Goal: Check status: Check status

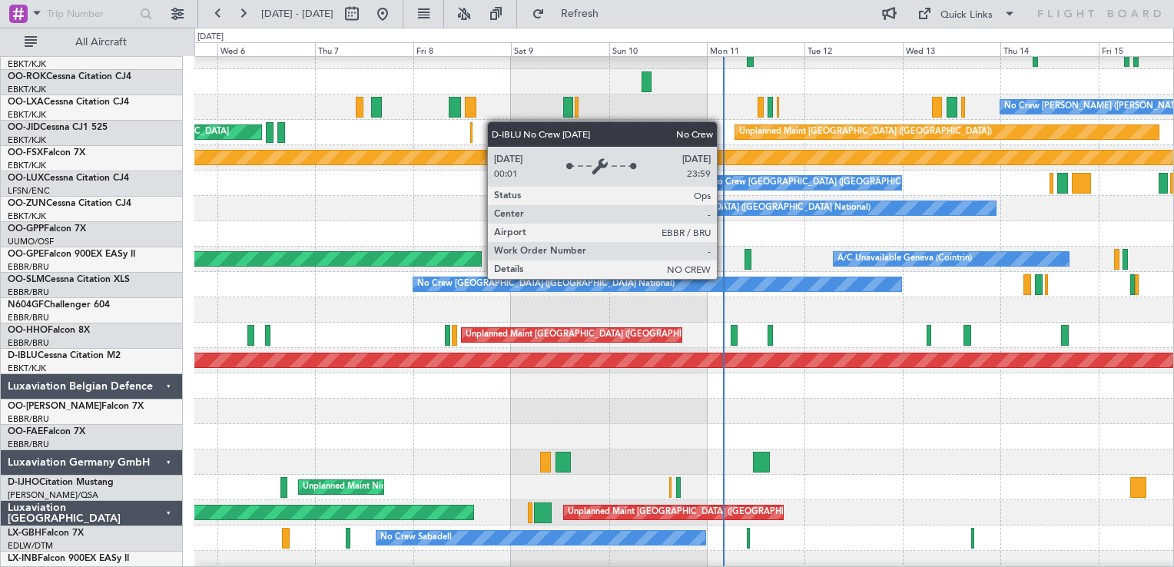
scroll to position [1306, 0]
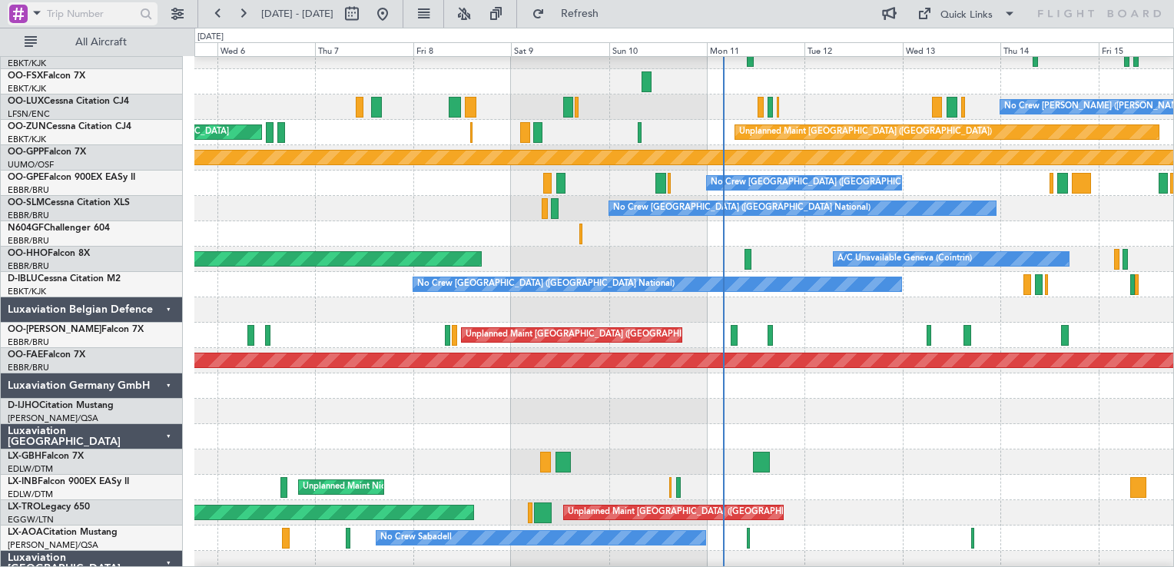
click at [15, 19] on div at bounding box center [18, 14] width 18 height 18
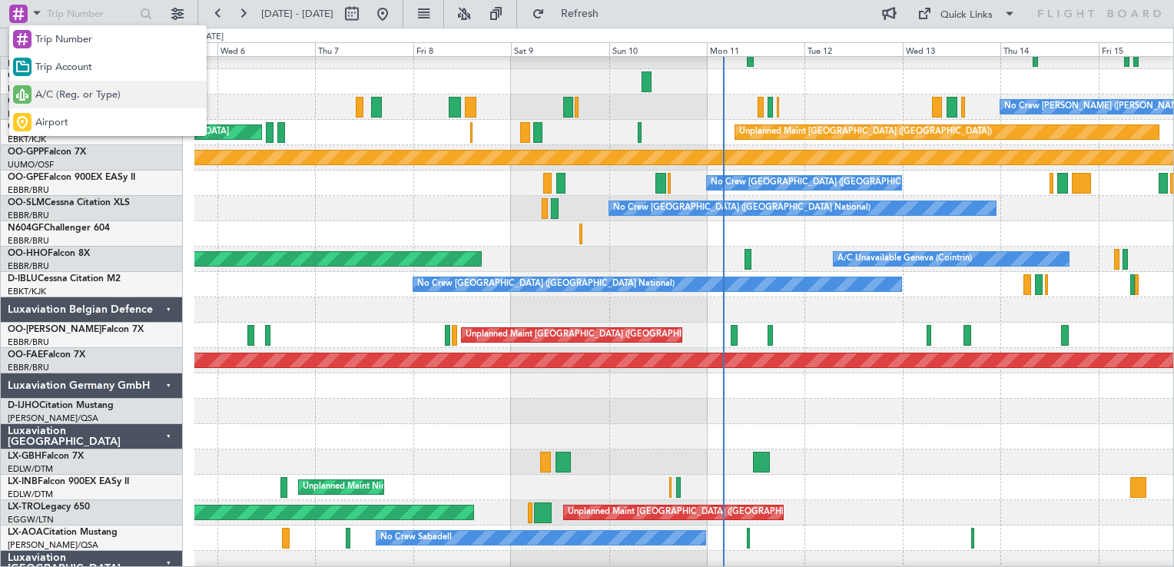
click at [57, 93] on span "A/C (Reg. or Type)" at bounding box center [77, 95] width 85 height 15
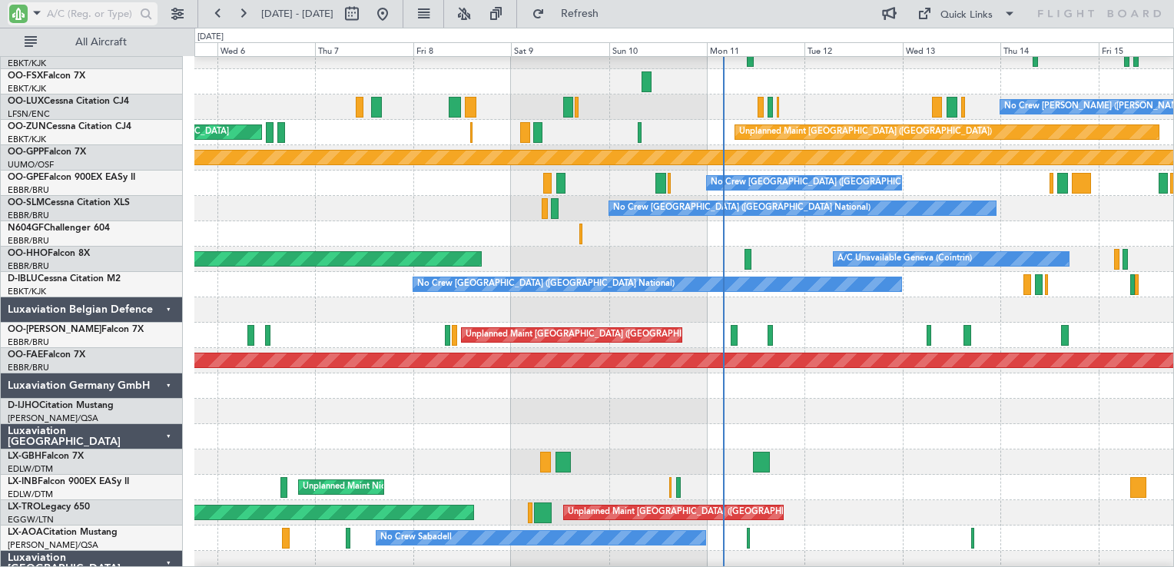
click at [68, 21] on input "text" at bounding box center [91, 13] width 88 height 23
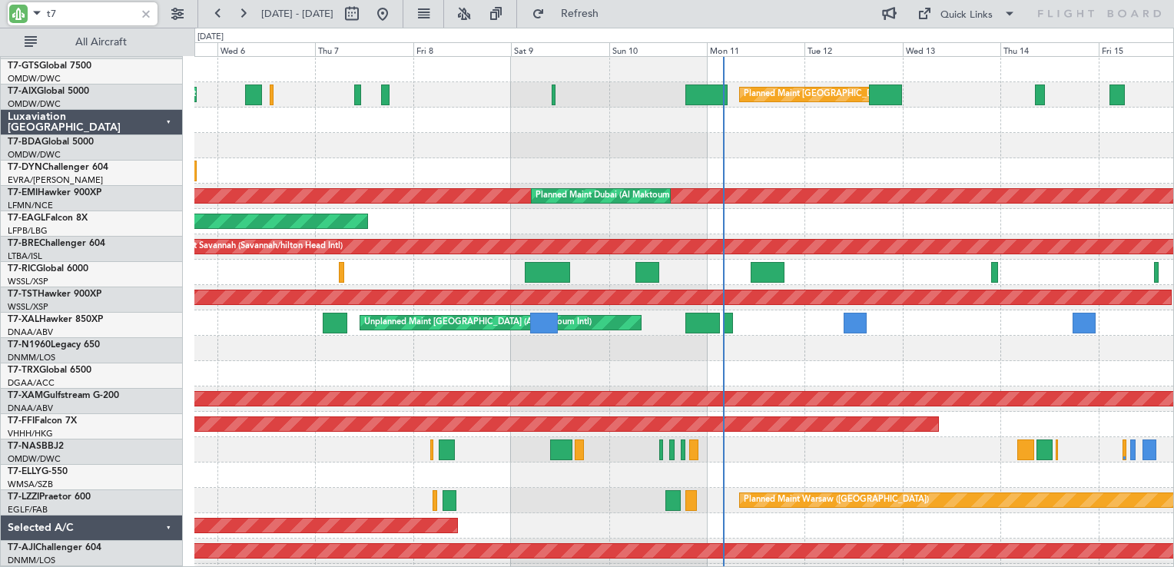
scroll to position [0, 0]
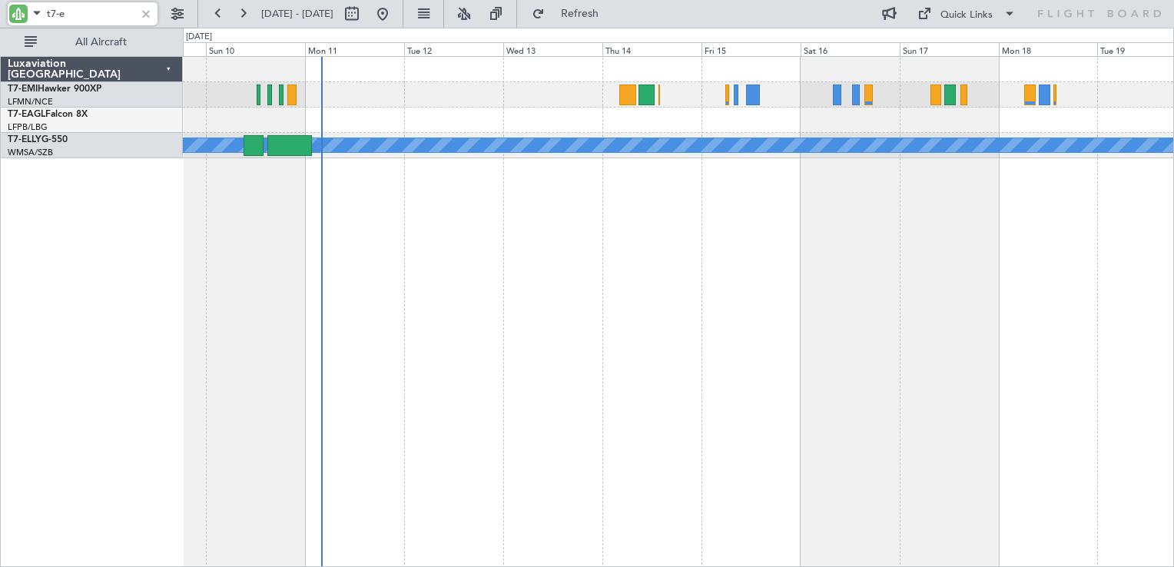
click at [578, 128] on div at bounding box center [678, 120] width 990 height 25
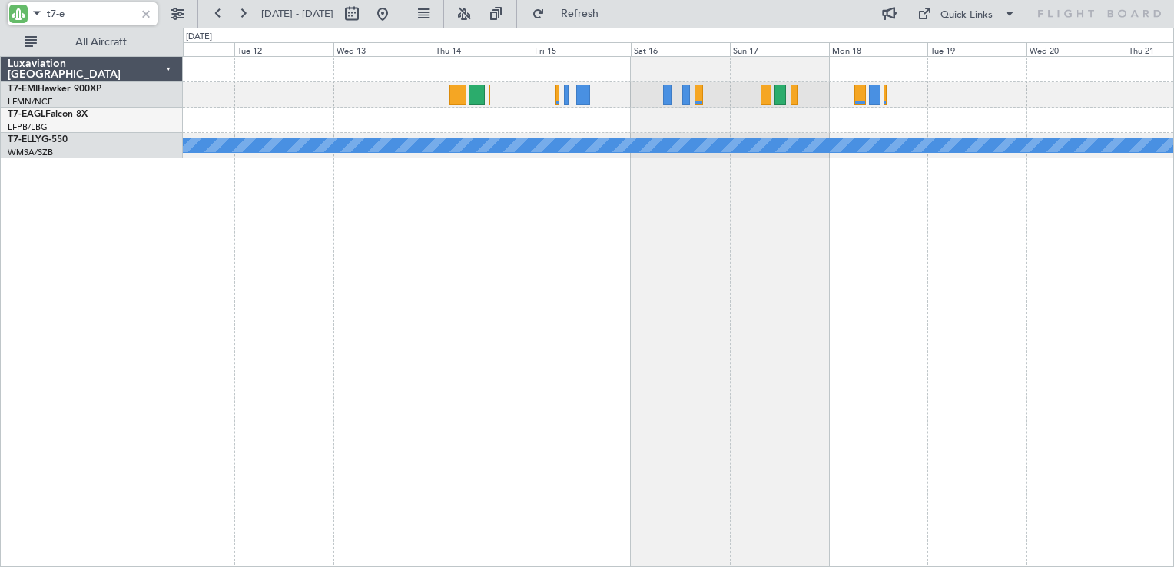
click at [526, 128] on div at bounding box center [678, 120] width 990 height 25
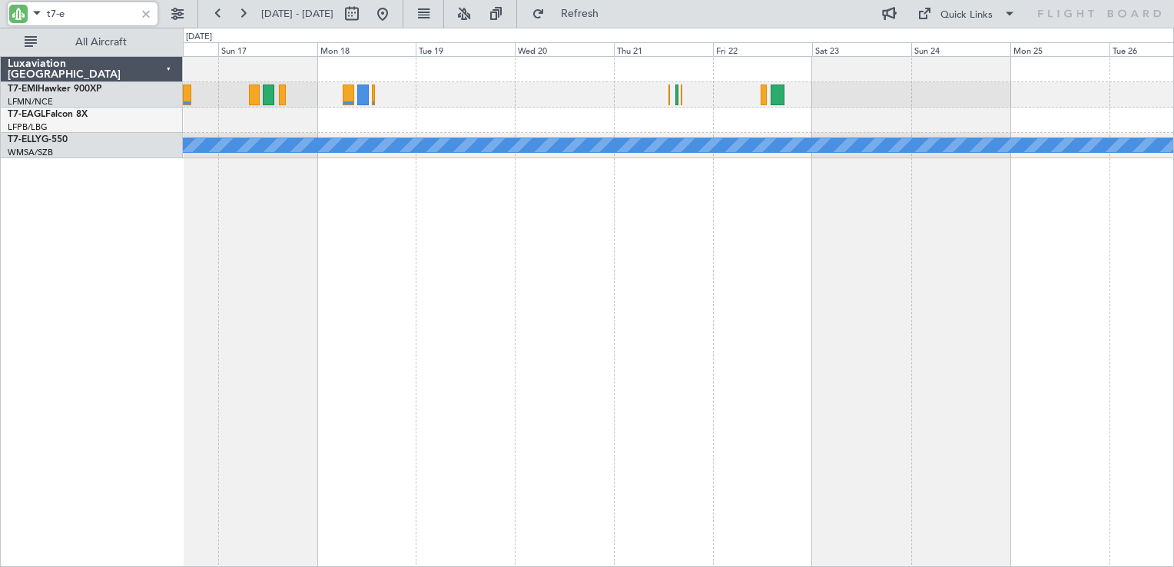
click at [547, 125] on div at bounding box center [678, 120] width 990 height 25
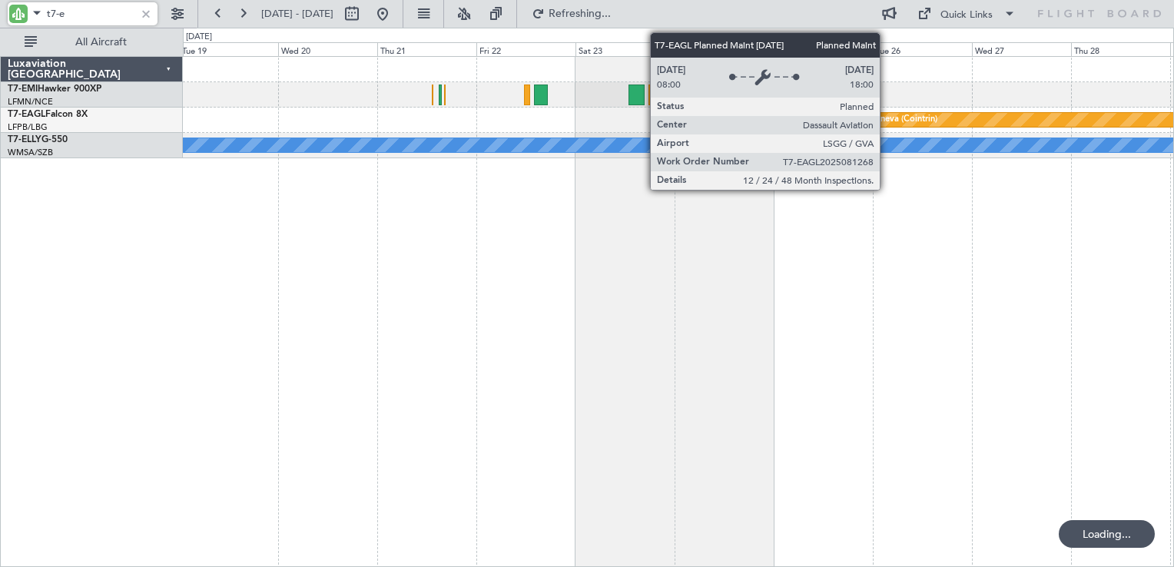
click at [887, 124] on div "Planned Maint Geneva (Cointrin)" at bounding box center [874, 119] width 127 height 23
click at [890, 118] on div "Planned Maint Geneva (Cointrin)" at bounding box center [874, 119] width 127 height 23
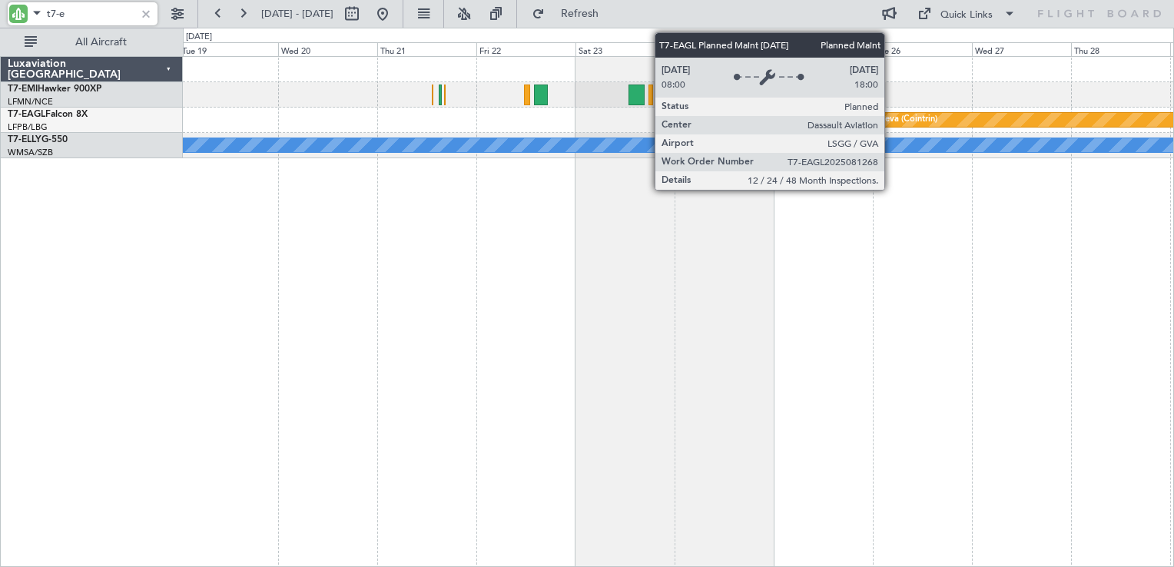
click at [891, 118] on div "Planned Maint Geneva (Cointrin)" at bounding box center [874, 119] width 127 height 23
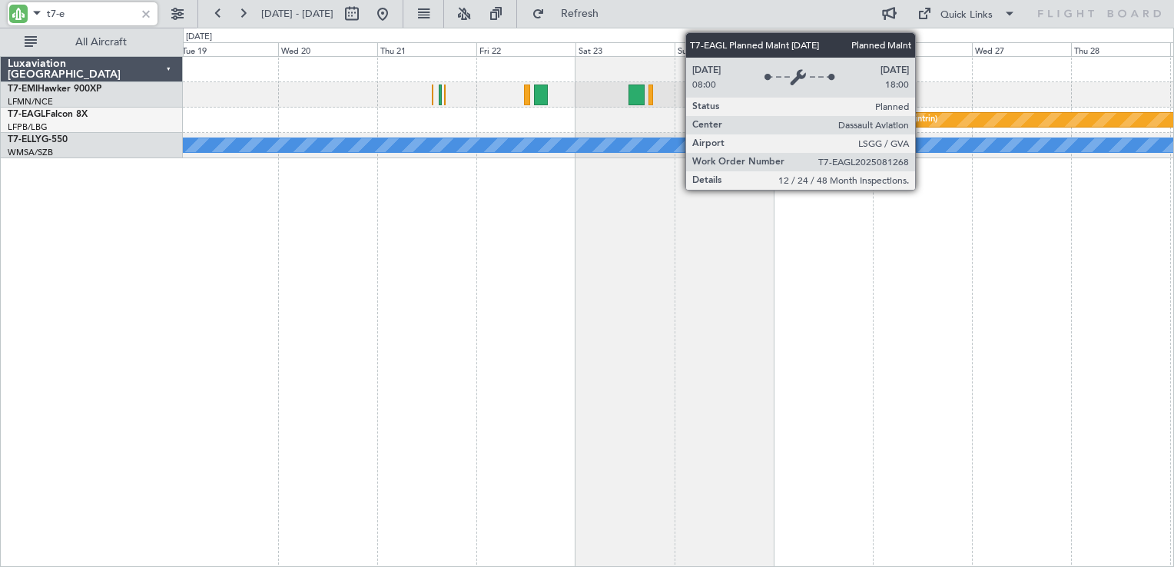
click at [922, 119] on div "Planned Maint Geneva (Cointrin)" at bounding box center [874, 119] width 127 height 23
click at [924, 121] on div "Planned Maint Geneva (Cointrin)" at bounding box center [874, 119] width 127 height 23
type input "t7-e"
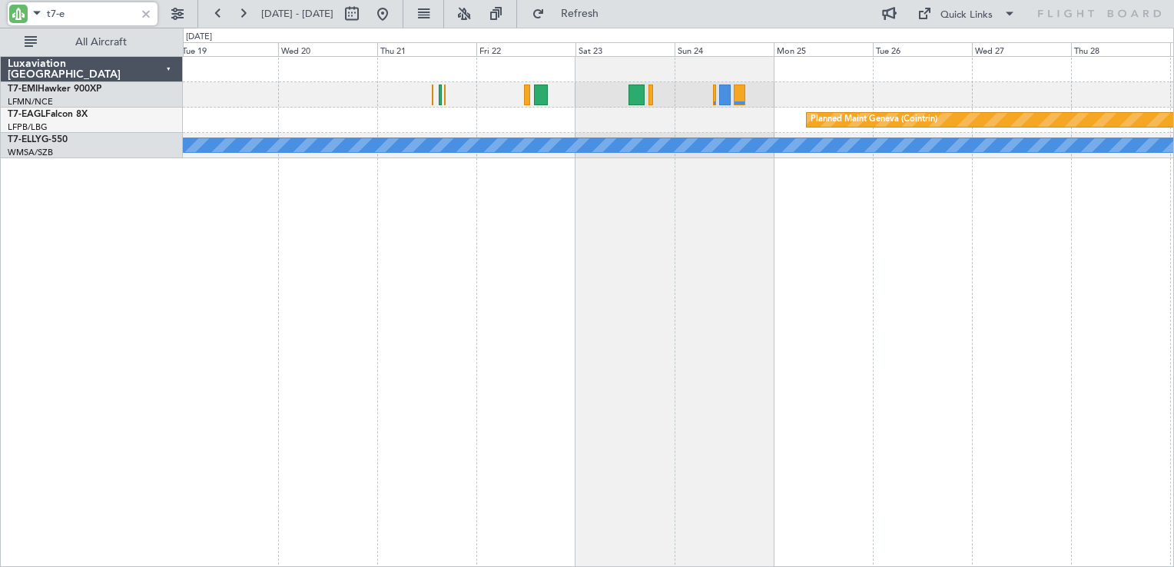
click at [148, 14] on div at bounding box center [146, 13] width 17 height 17
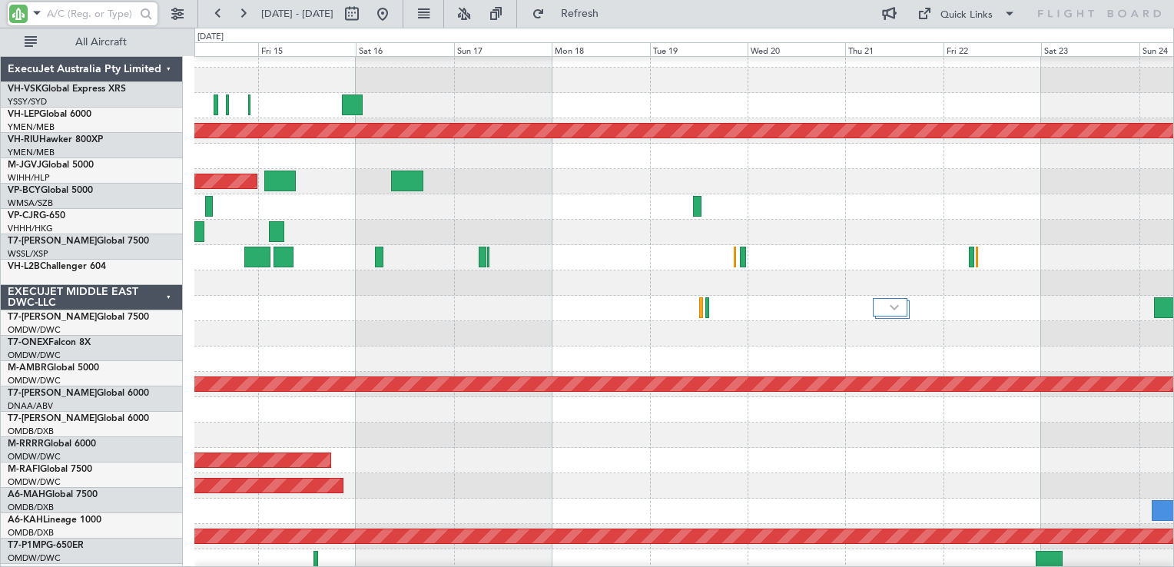
click at [798, 211] on div "Planned Maint [GEOGRAPHIC_DATA] ([GEOGRAPHIC_DATA] Intl) Planned Maint [GEOGRAP…" at bounding box center [683, 206] width 979 height 25
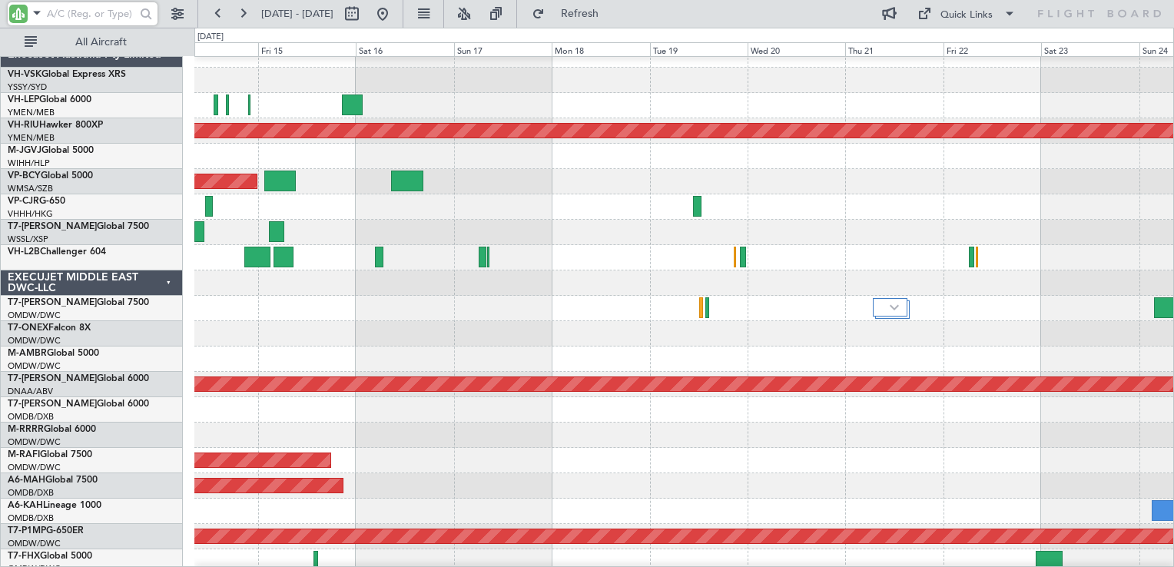
click at [818, 217] on div "Planned Maint [GEOGRAPHIC_DATA] ([GEOGRAPHIC_DATA] Intl) Planned Maint [GEOGRAP…" at bounding box center [683, 206] width 979 height 25
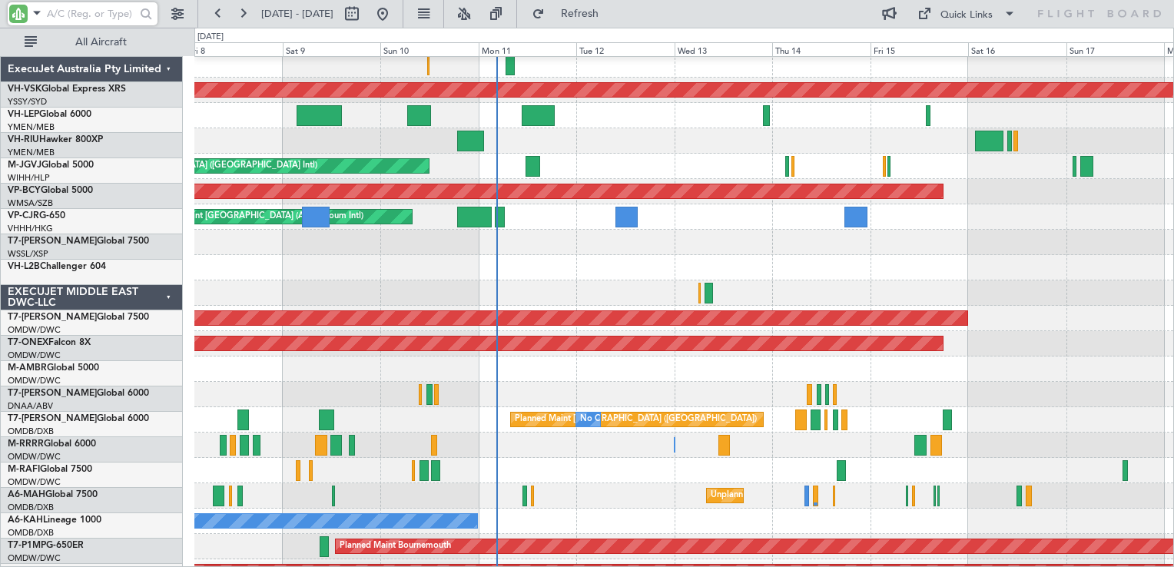
scroll to position [461, 0]
